Goal: Transaction & Acquisition: Purchase product/service

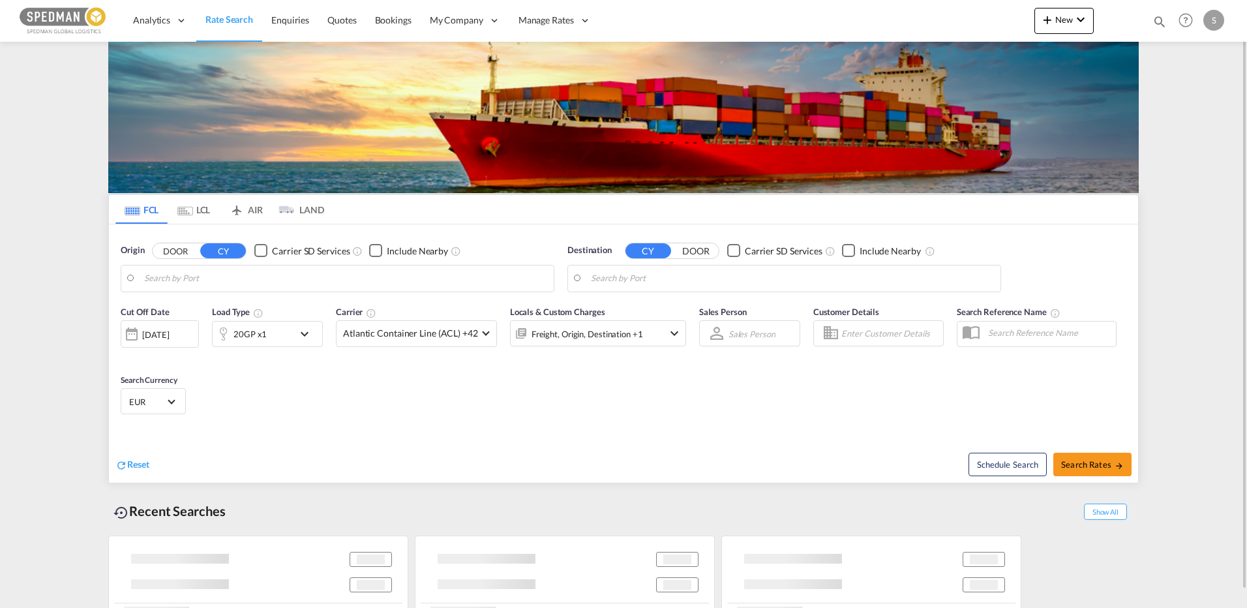
click at [260, 278] on input "Search by Port" at bounding box center [345, 279] width 403 height 20
type input "[GEOGRAPHIC_DATA], DKFRC"
type input "Caucedo, DOCAU"
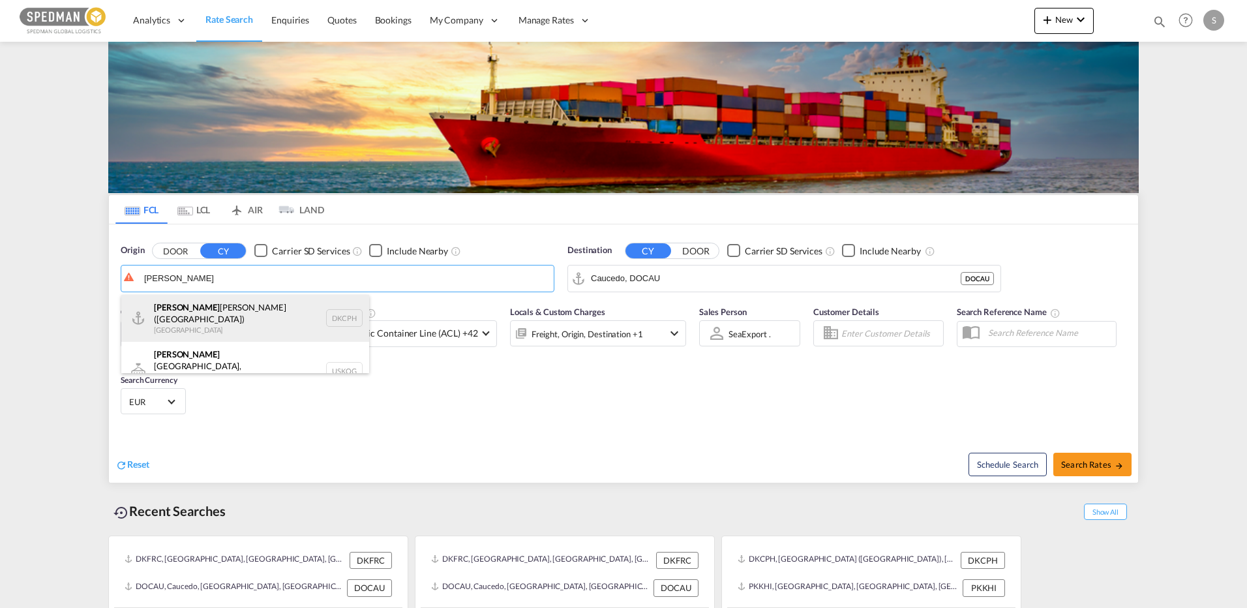
click at [192, 323] on div "[PERSON_NAME] [PERSON_NAME] ([GEOGRAPHIC_DATA]) Denmark DKCPH" at bounding box center [245, 318] width 248 height 47
type input "[GEOGRAPHIC_DATA] ([GEOGRAPHIC_DATA]), DKCPH"
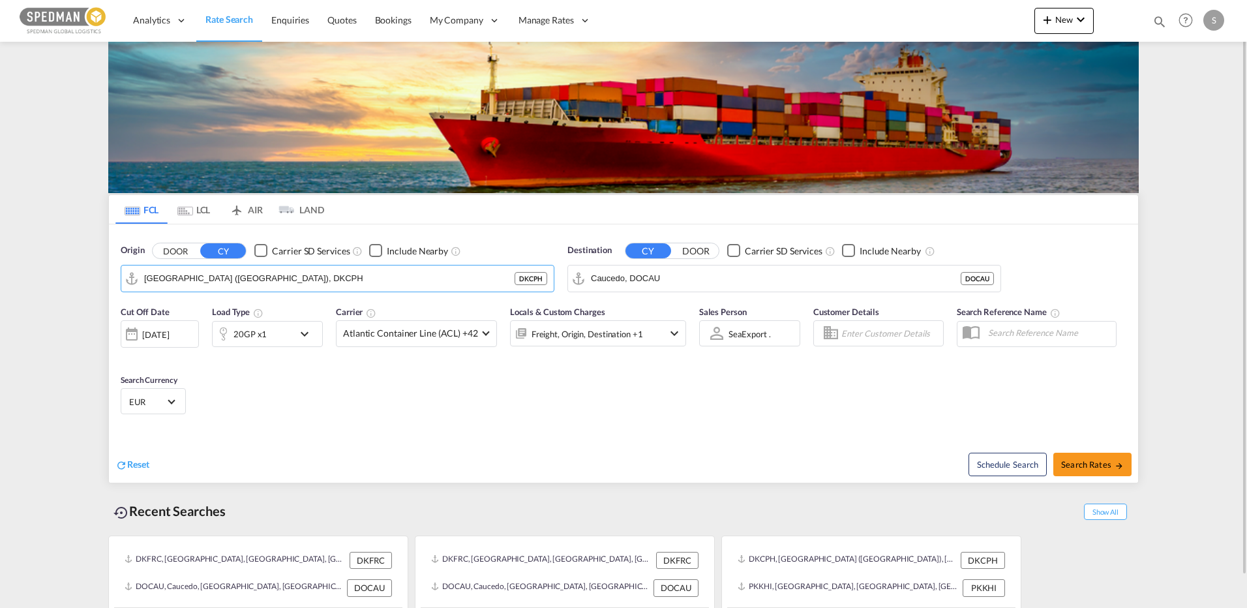
click at [747, 274] on input "Caucedo, DOCAU" at bounding box center [776, 279] width 370 height 20
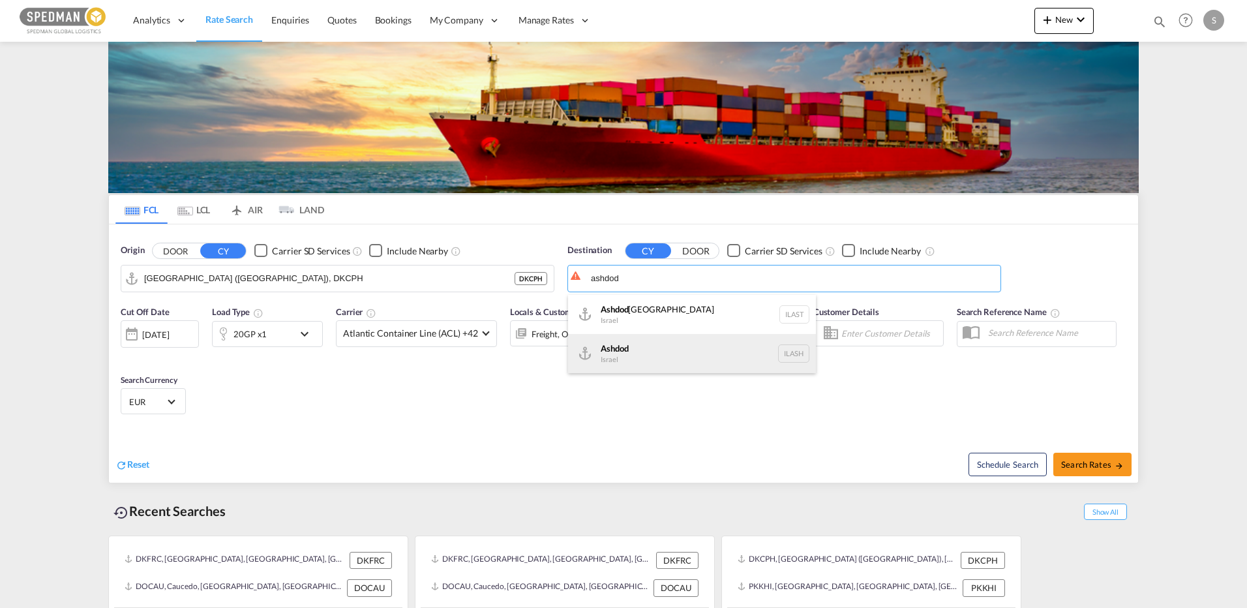
click at [629, 352] on div "Ashdod [GEOGRAPHIC_DATA] [GEOGRAPHIC_DATA]" at bounding box center [692, 353] width 248 height 39
type input "Ashdod, ILASH"
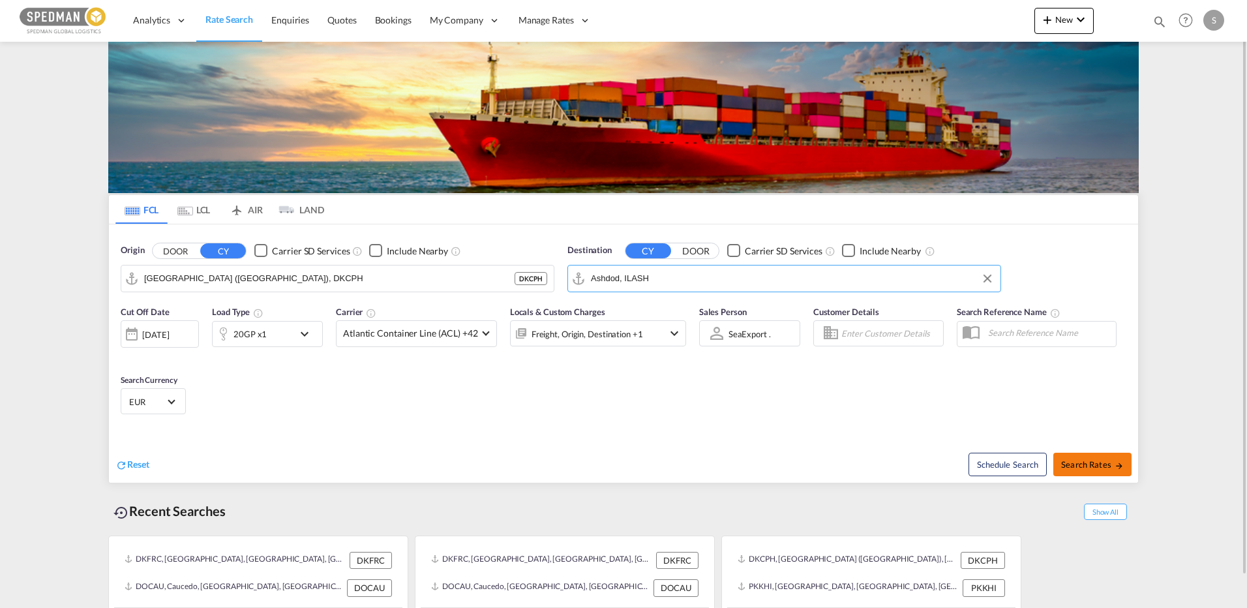
click at [1111, 462] on span "Search Rates" at bounding box center [1092, 464] width 63 height 10
type input "DKCPH to ILASH / [DATE]"
